Goal: Task Accomplishment & Management: Manage account settings

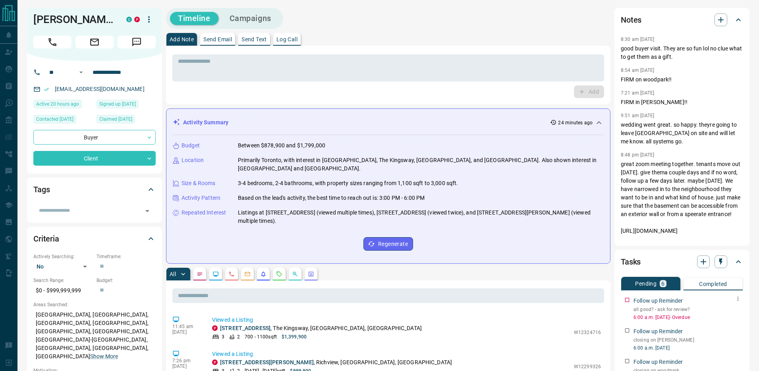
click at [736, 299] on icon "button" at bounding box center [738, 299] width 6 height 6
click at [731, 314] on li "Edit" at bounding box center [725, 314] width 35 height 12
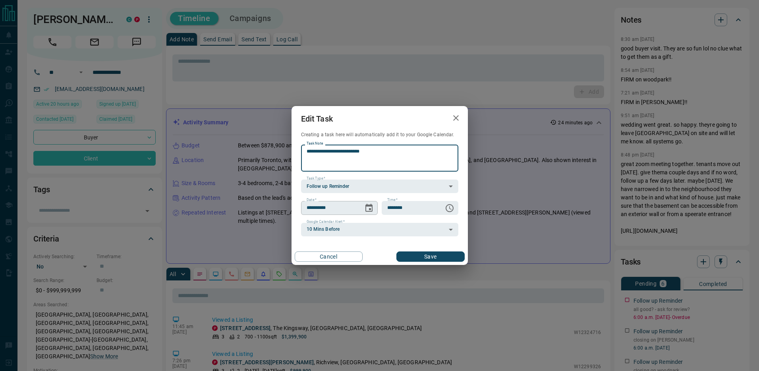
click at [373, 203] on icon "Choose date, selected date is Aug 12, 2025" at bounding box center [369, 208] width 10 height 10
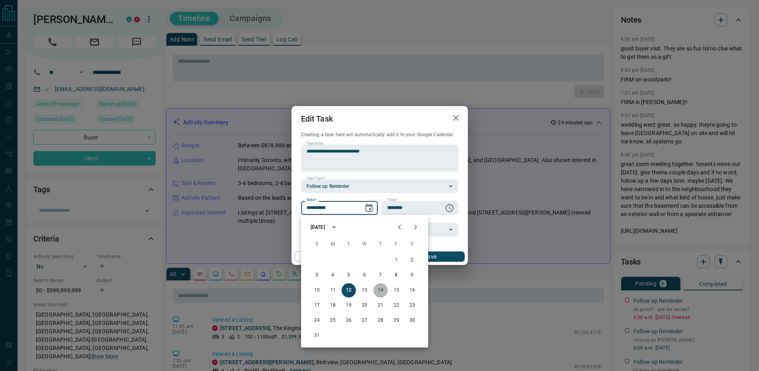
click at [380, 292] on button "14" at bounding box center [380, 290] width 14 height 14
type input "**********"
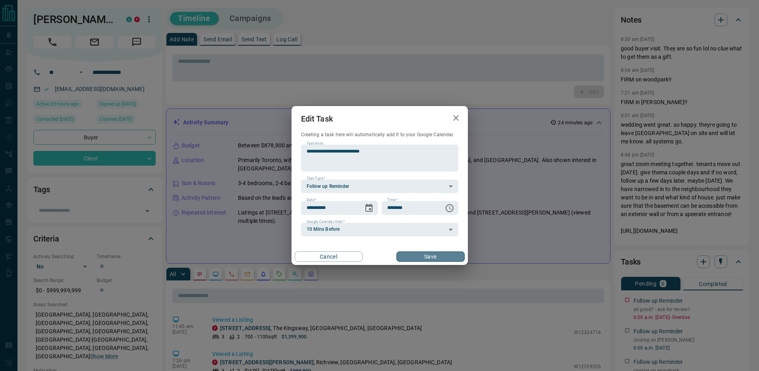
click at [415, 254] on button "Save" at bounding box center [430, 256] width 68 height 10
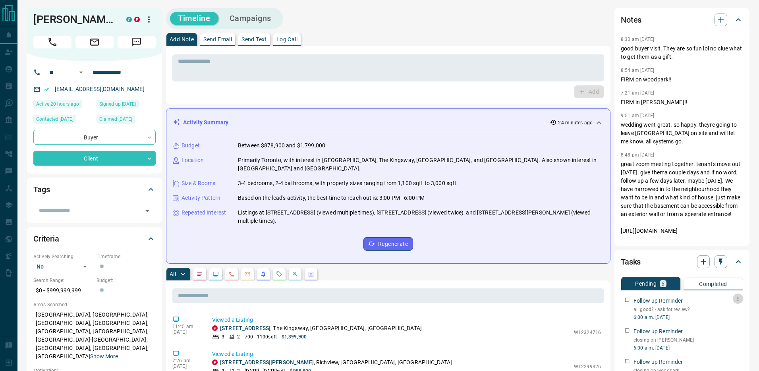
click at [735, 300] on icon "button" at bounding box center [738, 299] width 6 height 6
click at [727, 311] on li "Edit" at bounding box center [725, 314] width 35 height 12
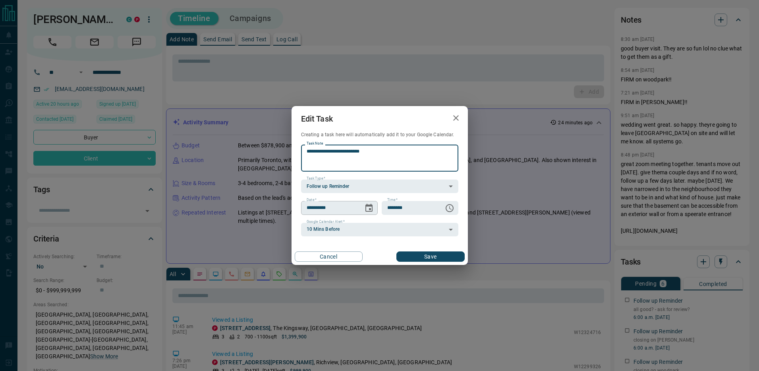
click at [372, 205] on icon "Choose date, selected date is Aug 14, 2025" at bounding box center [368, 208] width 7 height 8
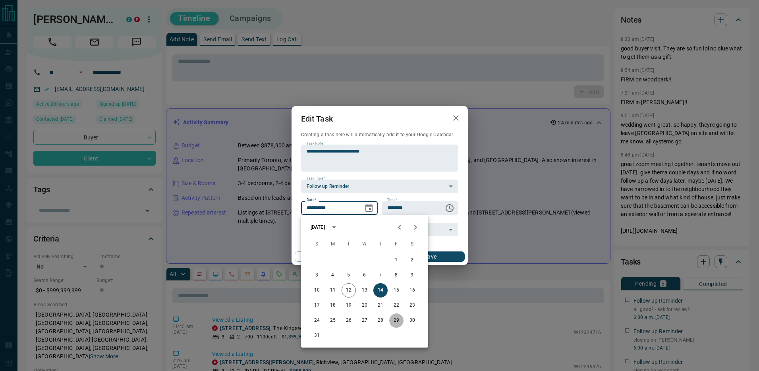
click at [400, 318] on button "29" at bounding box center [396, 320] width 14 height 14
type input "**********"
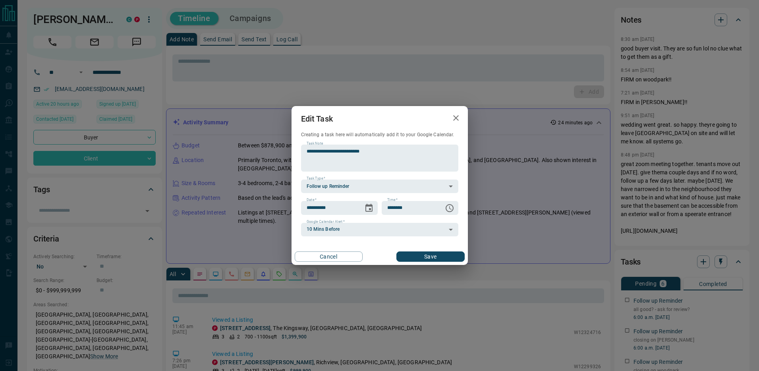
click at [431, 256] on button "Save" at bounding box center [430, 256] width 68 height 10
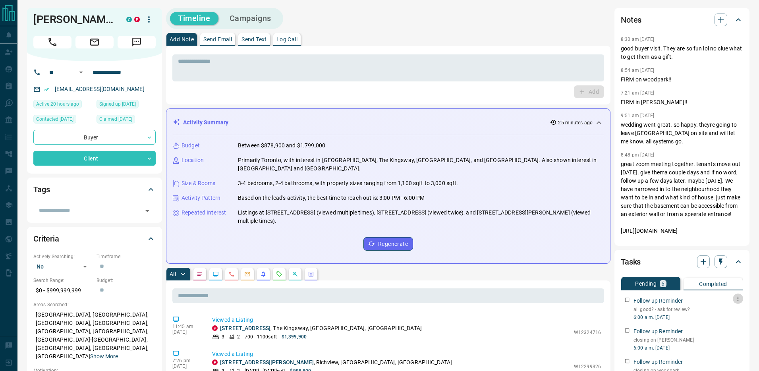
click at [735, 300] on icon "button" at bounding box center [738, 299] width 6 height 6
click at [726, 315] on li "Edit" at bounding box center [725, 314] width 35 height 12
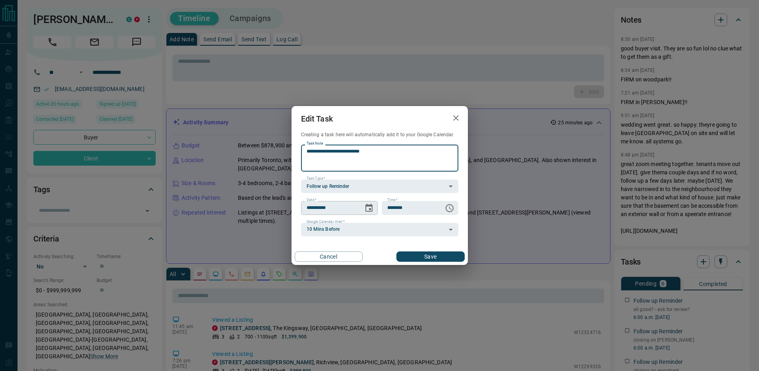
click at [372, 208] on icon "Choose date, selected date is Aug 29, 2025" at bounding box center [368, 208] width 7 height 8
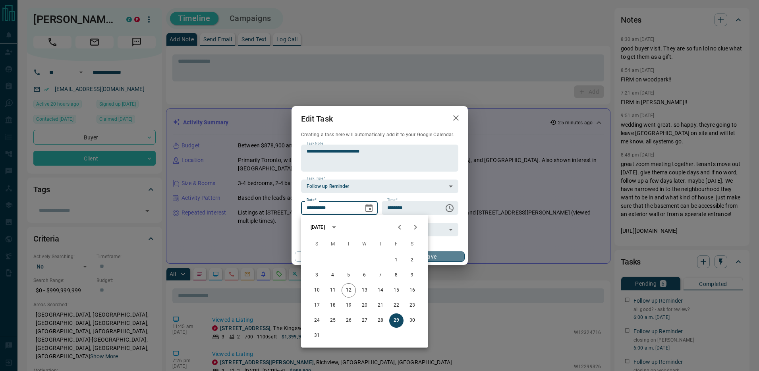
click at [446, 256] on button "Save" at bounding box center [430, 256] width 68 height 10
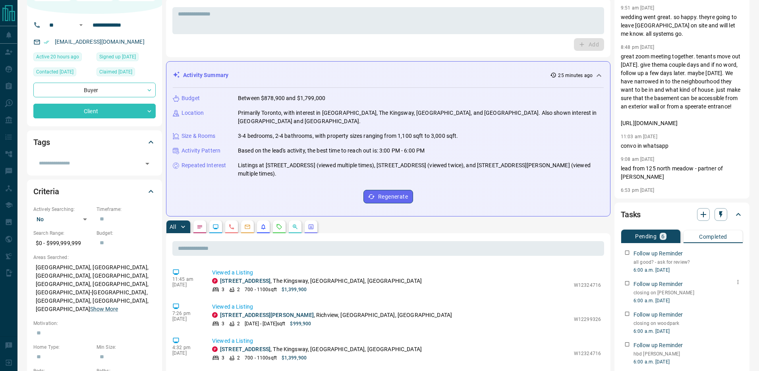
scroll to position [43, 0]
